Goal: Transaction & Acquisition: Purchase product/service

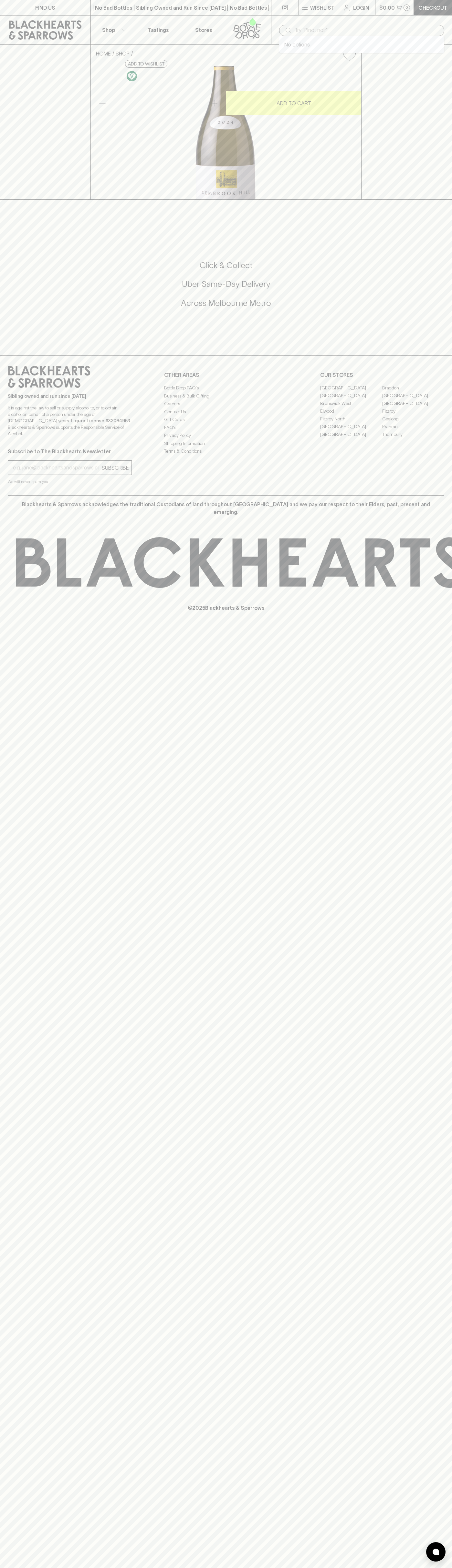
click at [308, 29] on input "text" at bounding box center [366, 30] width 144 height 10
click at [435, 628] on div "© 2025 Blackhearts & Sparrows" at bounding box center [226, 574] width 452 height 107
click at [200, 1567] on html "FIND US | No Bad Bottles | Sibling Owned and Run Since [DATE] | No Bad Bottles …" at bounding box center [226, 784] width 452 height 1568
click at [21, 200] on div "HOME SHOP [GEOGRAPHIC_DATA] Sauvignon Blanc 2024 $41.00 Add to wishlist 10% dis…" at bounding box center [226, 122] width 452 height 155
